Goal: Task Accomplishment & Management: Manage account settings

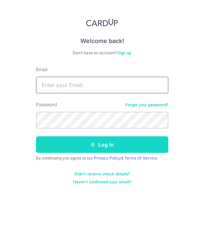
type input "[EMAIL_ADDRESS][DOMAIN_NAME]"
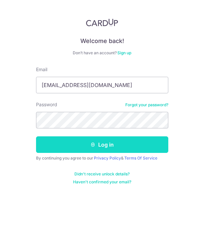
click at [69, 145] on button "Log in" at bounding box center [102, 144] width 132 height 17
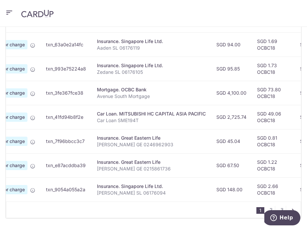
scroll to position [326, 0]
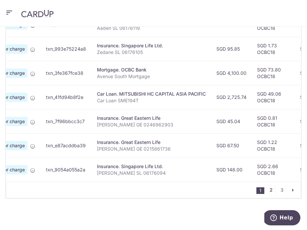
click at [203, 190] on link "2" at bounding box center [271, 190] width 8 height 8
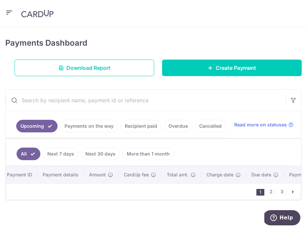
scroll to position [83, 0]
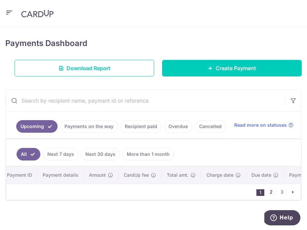
click at [203, 191] on link "2" at bounding box center [271, 192] width 8 height 8
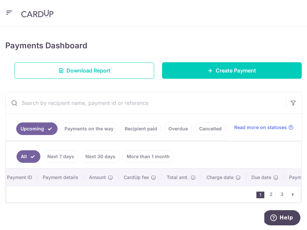
scroll to position [85, 0]
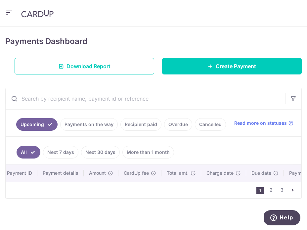
click at [203, 194] on nav "1 2 3" at bounding box center [278, 190] width 44 height 16
click at [203, 193] on li "1" at bounding box center [260, 190] width 8 height 7
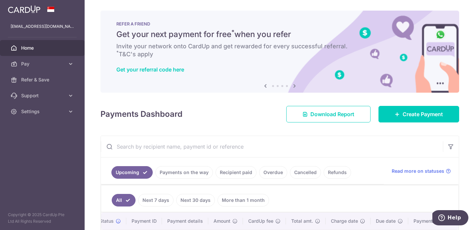
scroll to position [0, 18]
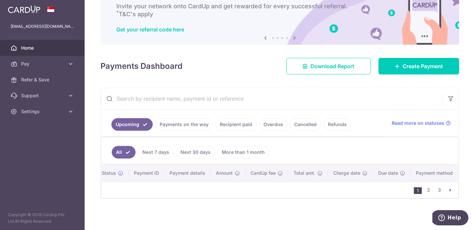
click at [130, 148] on link "All" at bounding box center [124, 152] width 24 height 13
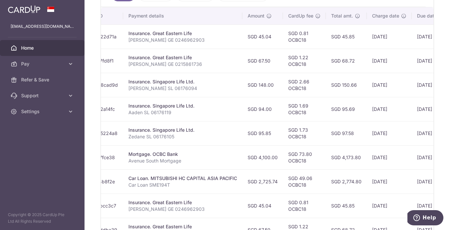
scroll to position [197, 0]
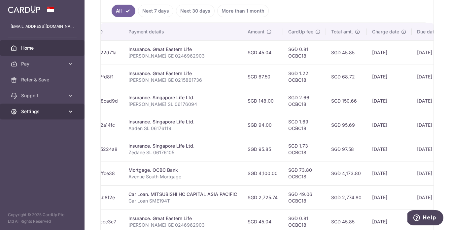
click at [55, 108] on span "Settings" at bounding box center [43, 111] width 44 height 7
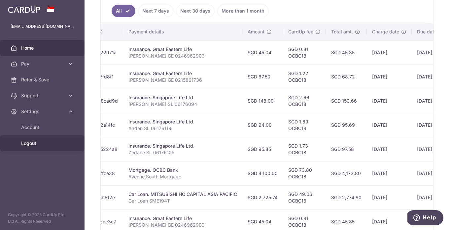
click at [31, 141] on span "Logout" at bounding box center [43, 143] width 44 height 7
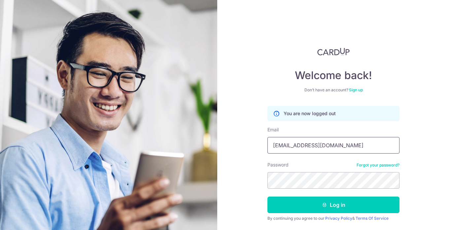
click at [327, 139] on input "tsh_cheryl@icloud.com" at bounding box center [334, 145] width 132 height 17
type input "[EMAIL_ADDRESS][DOMAIN_NAME]"
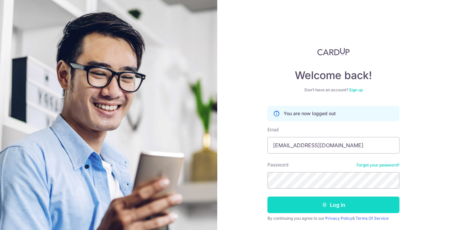
click at [329, 209] on button "Log in" at bounding box center [334, 204] width 132 height 17
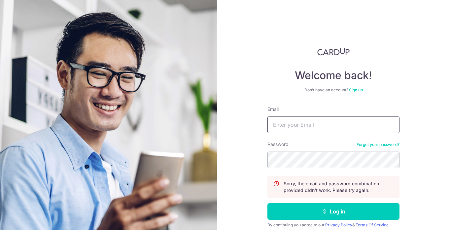
type input "[EMAIL_ADDRESS][DOMAIN_NAME]"
click at [268, 203] on button "Log in" at bounding box center [334, 211] width 132 height 17
click at [412, 30] on div "Welcome back! Don’t have an account? Sign up Email tsh_cheryl@icloud.com Passwo…" at bounding box center [333, 115] width 233 height 230
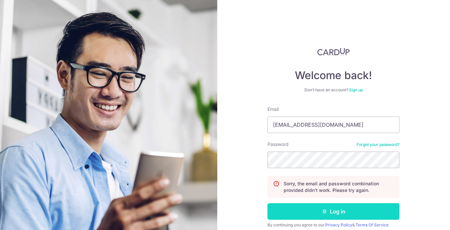
click at [316, 203] on button "Log in" at bounding box center [334, 211] width 132 height 17
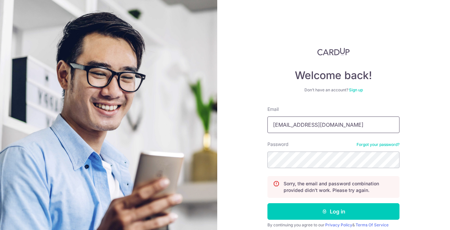
click at [321, 124] on input "[EMAIL_ADDRESS][DOMAIN_NAME]" at bounding box center [334, 124] width 132 height 17
type input "[EMAIL_ADDRESS][DOMAIN_NAME]"
click at [268, 203] on button "Log in" at bounding box center [334, 211] width 132 height 17
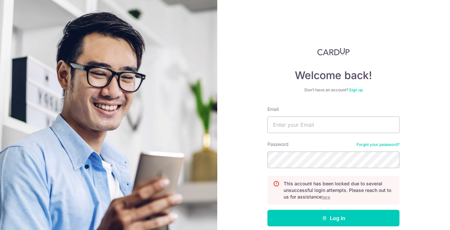
scroll to position [33, 0]
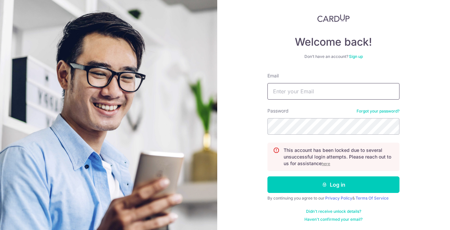
type input "tsh_cheryl@icloud.com"
click at [325, 163] on u "here" at bounding box center [326, 163] width 9 height 5
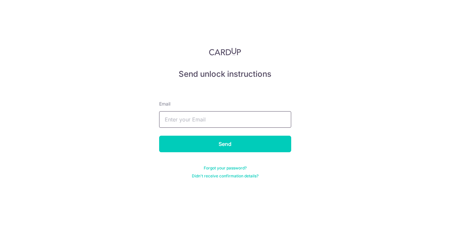
click at [208, 121] on input "text" at bounding box center [225, 119] width 132 height 17
type input "[EMAIL_ADDRESS][DOMAIN_NAME]"
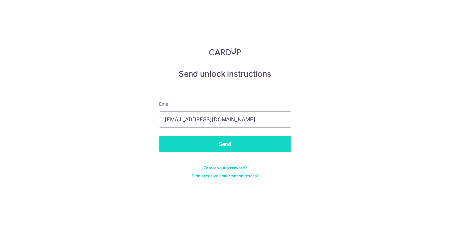
click at [217, 145] on input "Send" at bounding box center [225, 143] width 132 height 17
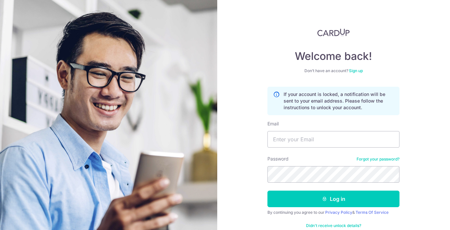
scroll to position [21, 0]
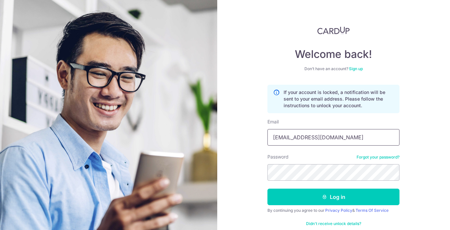
click at [328, 140] on input "[EMAIL_ADDRESS][DOMAIN_NAME]" at bounding box center [334, 137] width 132 height 17
type input "[EMAIL_ADDRESS][DOMAIN_NAME]"
click at [268, 188] on button "Log in" at bounding box center [334, 196] width 132 height 17
